Goal: Task Accomplishment & Management: Manage account settings

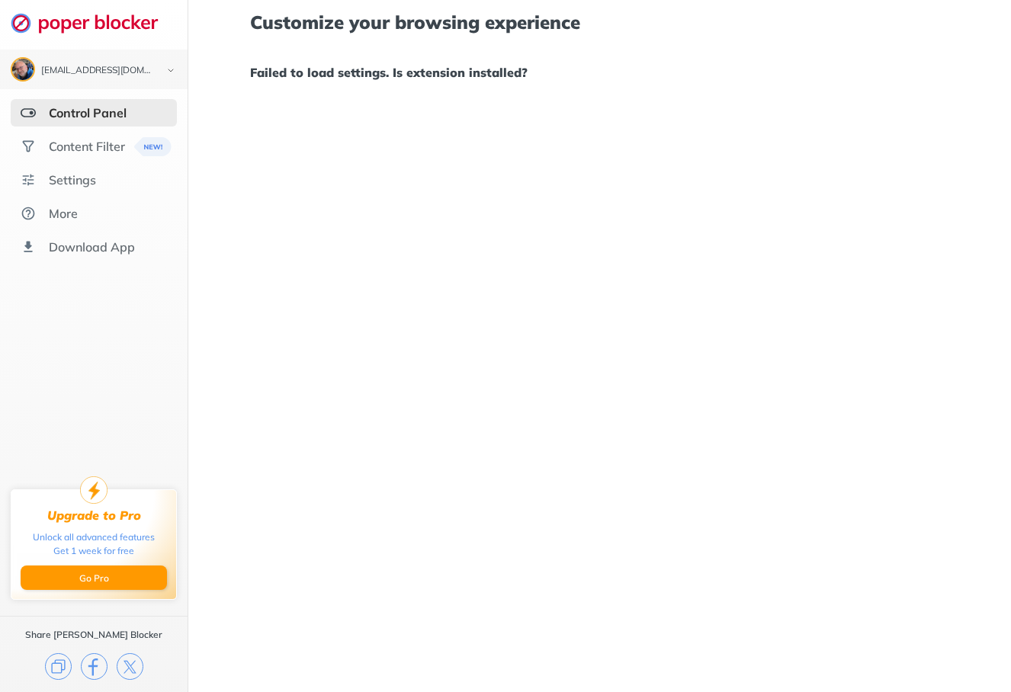
click at [69, 107] on div "Control Panel" at bounding box center [88, 112] width 78 height 15
click at [94, 181] on div "Settings" at bounding box center [72, 179] width 47 height 15
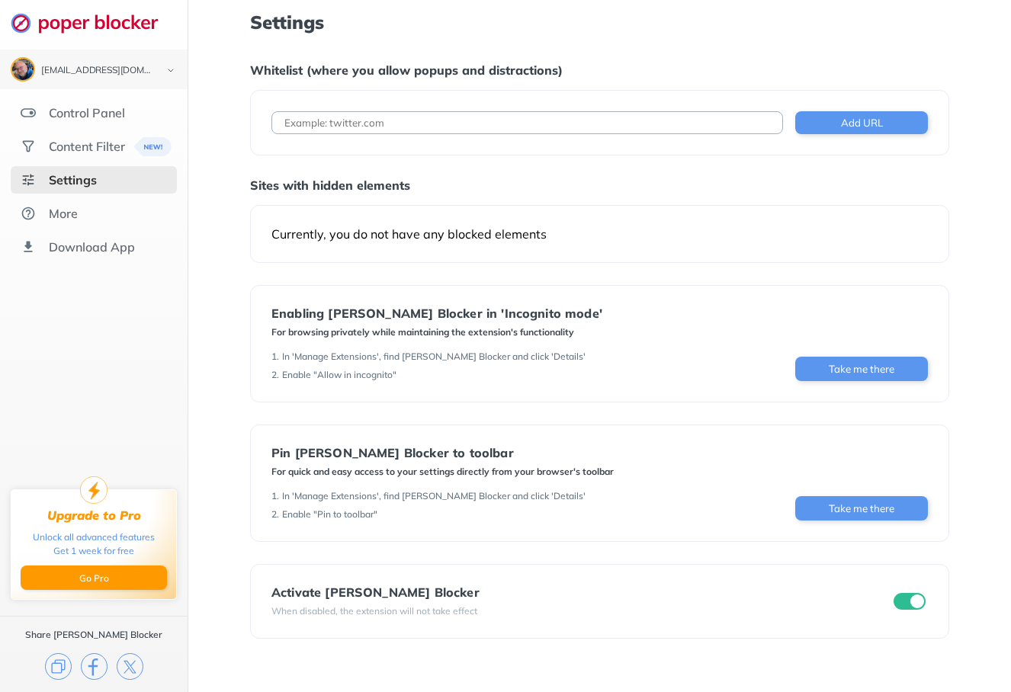
click at [372, 139] on div "Add URL" at bounding box center [599, 123] width 699 height 66
click at [374, 123] on input at bounding box center [527, 122] width 512 height 23
paste input "www.glassdoor.com"
type input "www.glassdoor.com"
click at [879, 117] on button "Add URL" at bounding box center [861, 122] width 133 height 23
